Goal: Go to known website: Access a specific website the user already knows

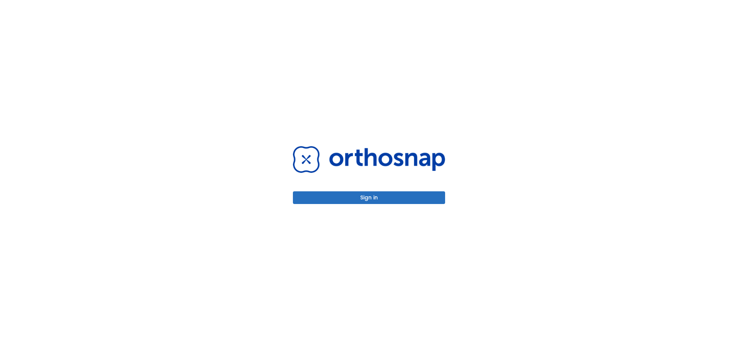
click at [524, 72] on div "Sign in" at bounding box center [369, 175] width 738 height 350
click at [410, 202] on button "Sign in" at bounding box center [369, 197] width 152 height 13
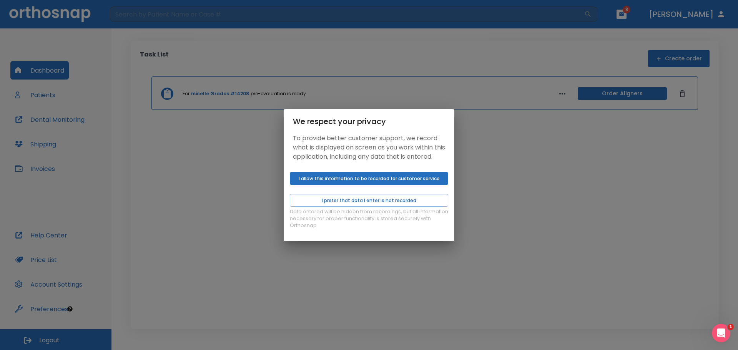
click at [380, 184] on button "I allow this information to be recorded for customer service" at bounding box center [369, 178] width 158 height 13
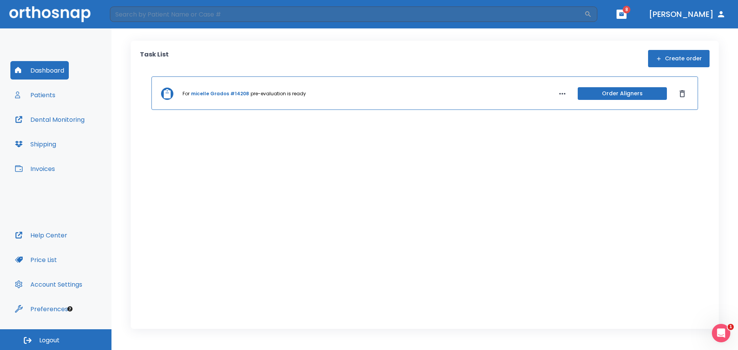
click at [65, 123] on button "Dental Monitoring" at bounding box center [49, 119] width 79 height 18
click at [64, 120] on button "Dental Monitoring" at bounding box center [49, 119] width 79 height 18
